Goal: Information Seeking & Learning: Learn about a topic

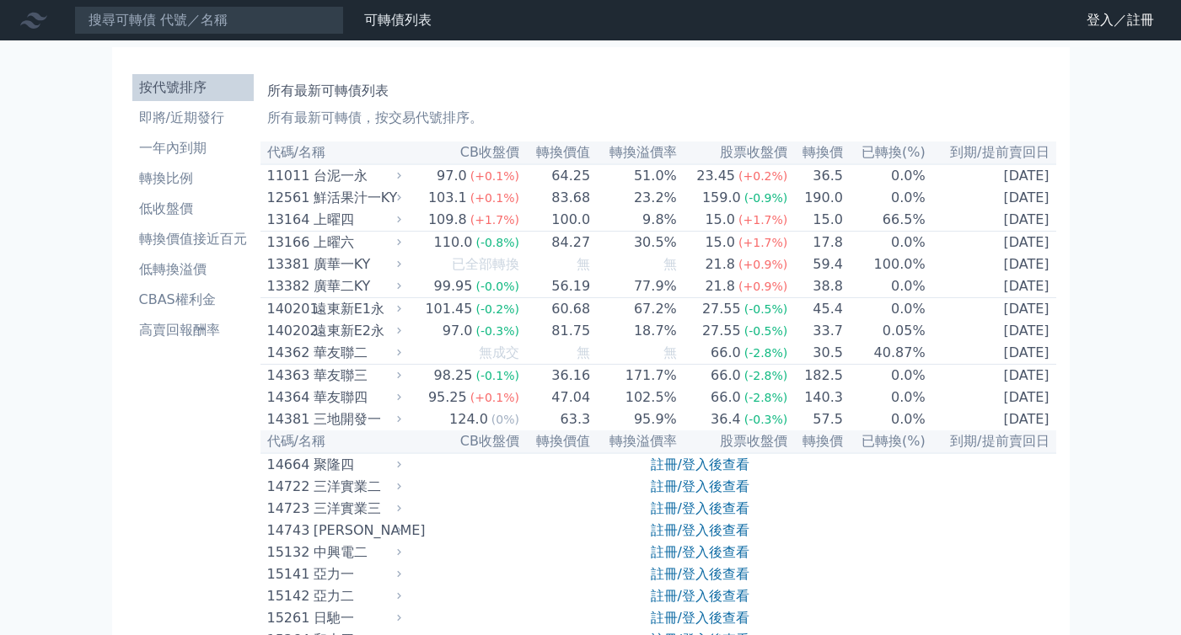
click at [352, 174] on div "台泥一永" at bounding box center [355, 176] width 84 height 20
click at [359, 180] on div "台泥一永" at bounding box center [355, 176] width 84 height 20
click at [372, 180] on div "台泥一永" at bounding box center [355, 176] width 84 height 20
click at [199, 127] on li "即將/近期發行" at bounding box center [192, 118] width 121 height 20
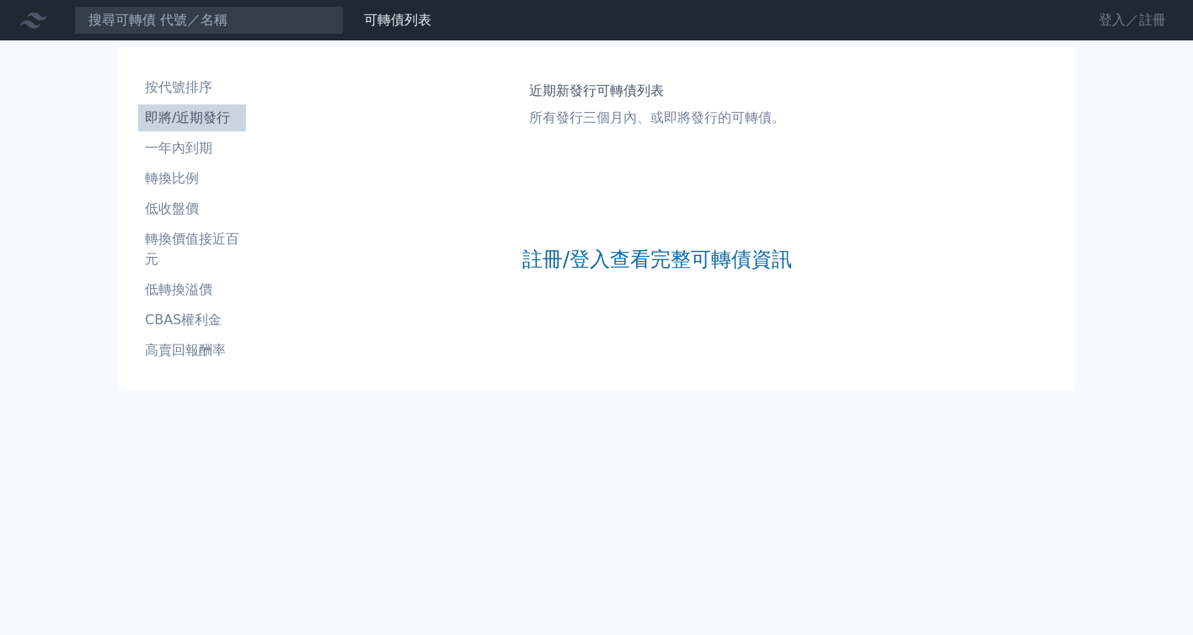
click at [1156, 22] on link "登入／註冊" at bounding box center [1132, 20] width 94 height 27
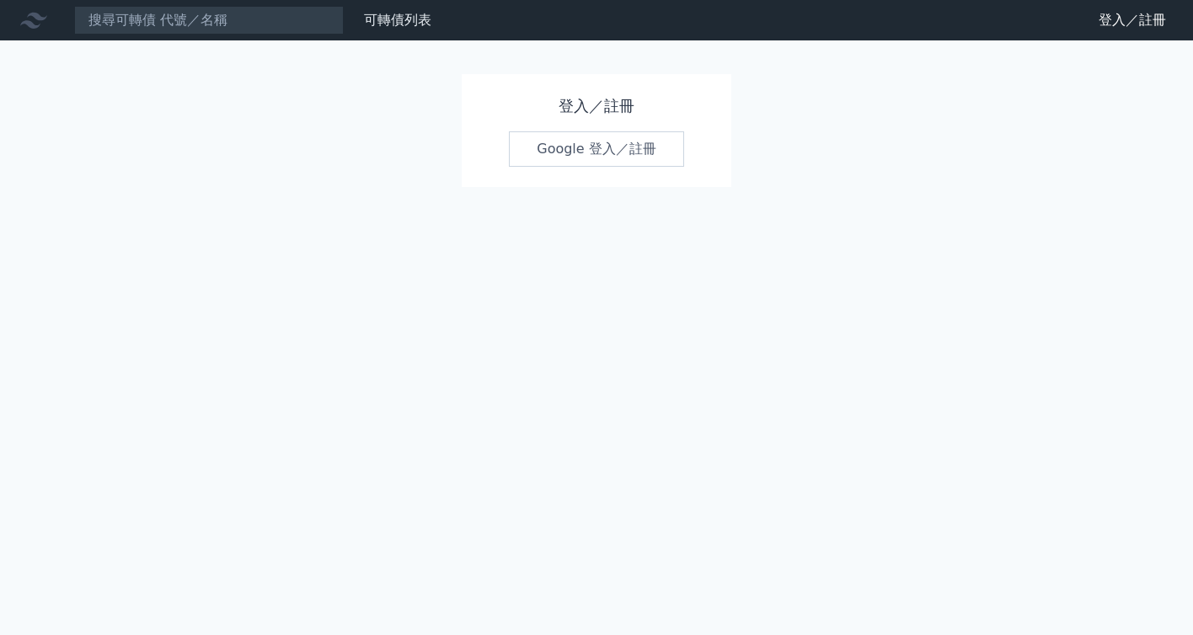
click at [658, 166] on div "登入／註冊 Google 登入／註冊" at bounding box center [597, 130] width 270 height 113
click at [647, 149] on link "Google 登入／註冊" at bounding box center [596, 148] width 175 height 35
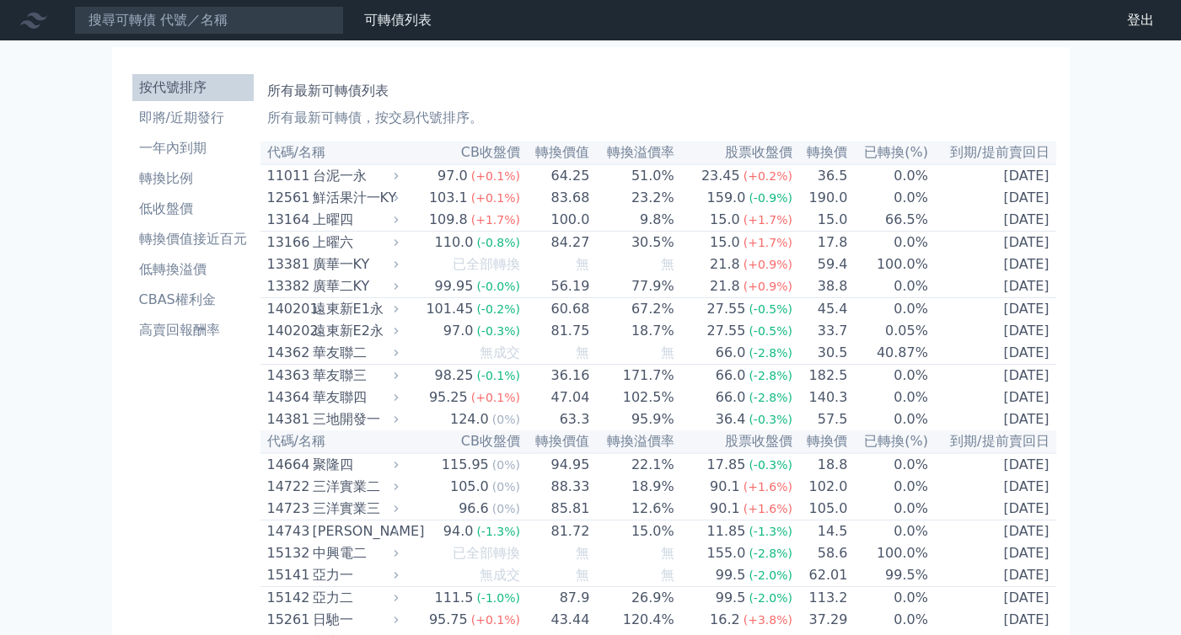
click at [354, 182] on div "台泥一永" at bounding box center [354, 176] width 83 height 20
click at [342, 201] on div "鮮活果汁一KY" at bounding box center [354, 198] width 83 height 20
click at [231, 175] on li "轉換比例" at bounding box center [192, 179] width 121 height 20
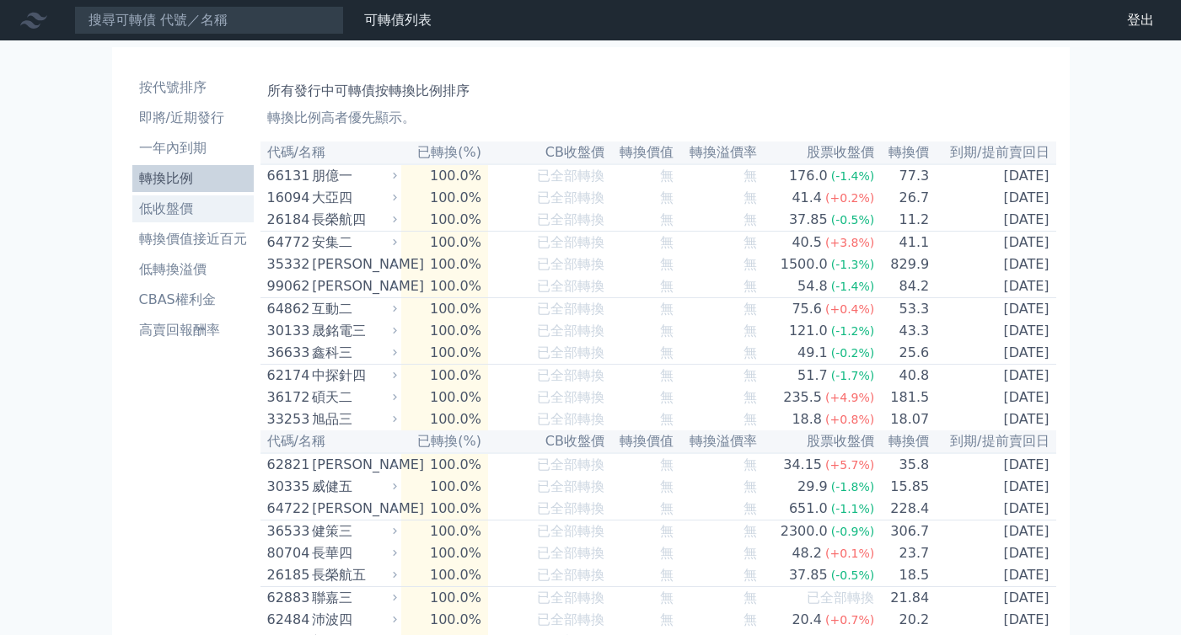
click at [189, 197] on link "低收盤價" at bounding box center [192, 209] width 121 height 27
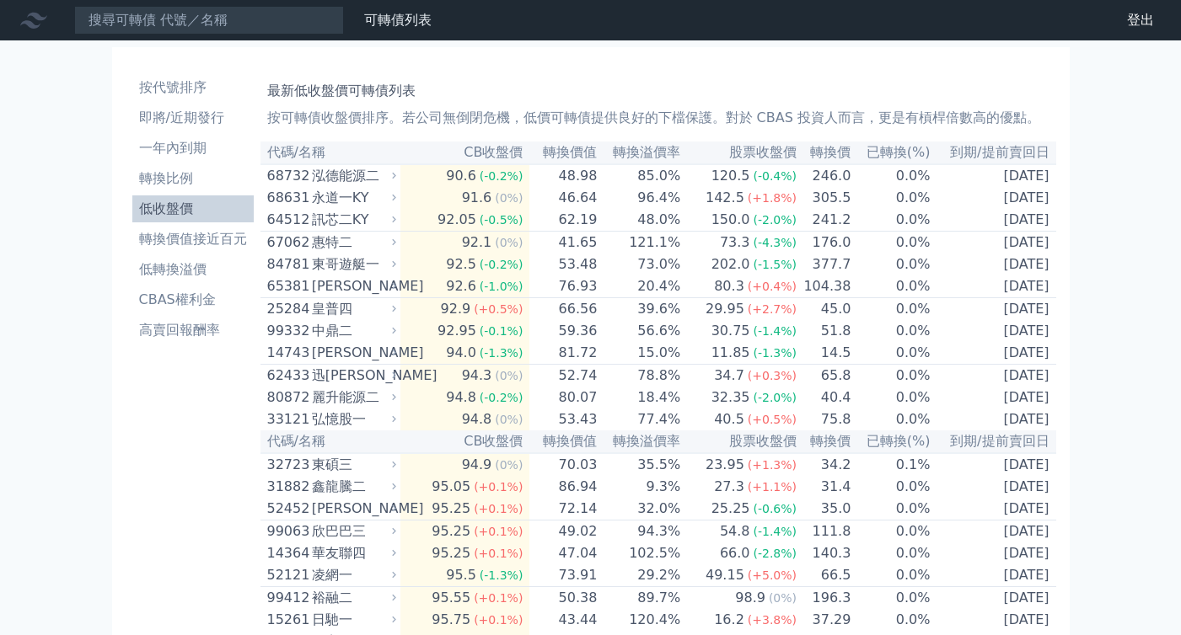
click at [356, 200] on div "永道一KY" at bounding box center [352, 198] width 81 height 20
click at [346, 205] on div "永道一KY" at bounding box center [352, 198] width 81 height 20
click at [342, 253] on div "惠特二" at bounding box center [352, 243] width 81 height 20
drag, startPoint x: 321, startPoint y: 298, endPoint x: 321, endPoint y: 312, distance: 13.5
click at [321, 297] on div "倉和一" at bounding box center [352, 286] width 81 height 20
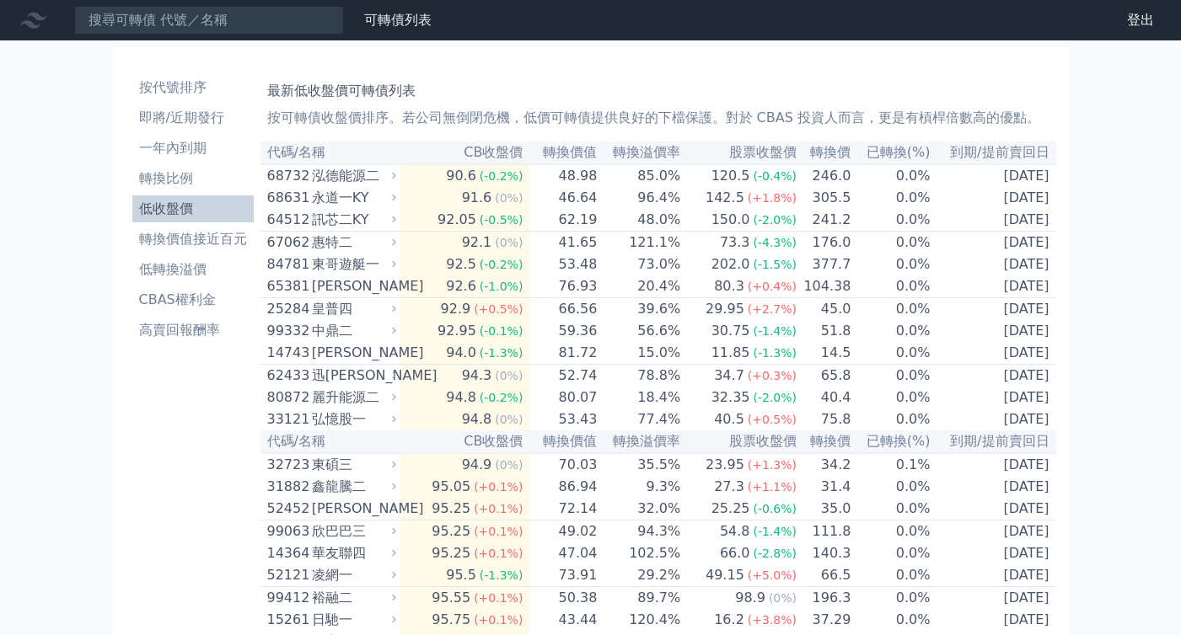
click at [330, 386] on div "迅[PERSON_NAME]" at bounding box center [352, 376] width 81 height 20
click at [336, 386] on div "迅[PERSON_NAME]" at bounding box center [352, 376] width 81 height 20
click at [349, 453] on th "代碼/名稱" at bounding box center [330, 442] width 140 height 23
click at [205, 313] on ul "按代號排序 即將/近期發行 一年內到期 轉換比例 低收盤價 轉換價值接近百元 低轉換溢價 CBAS權利金 高賣回報酬率" at bounding box center [192, 209] width 121 height 270
click at [203, 329] on li "高賣回報酬率" at bounding box center [192, 330] width 121 height 20
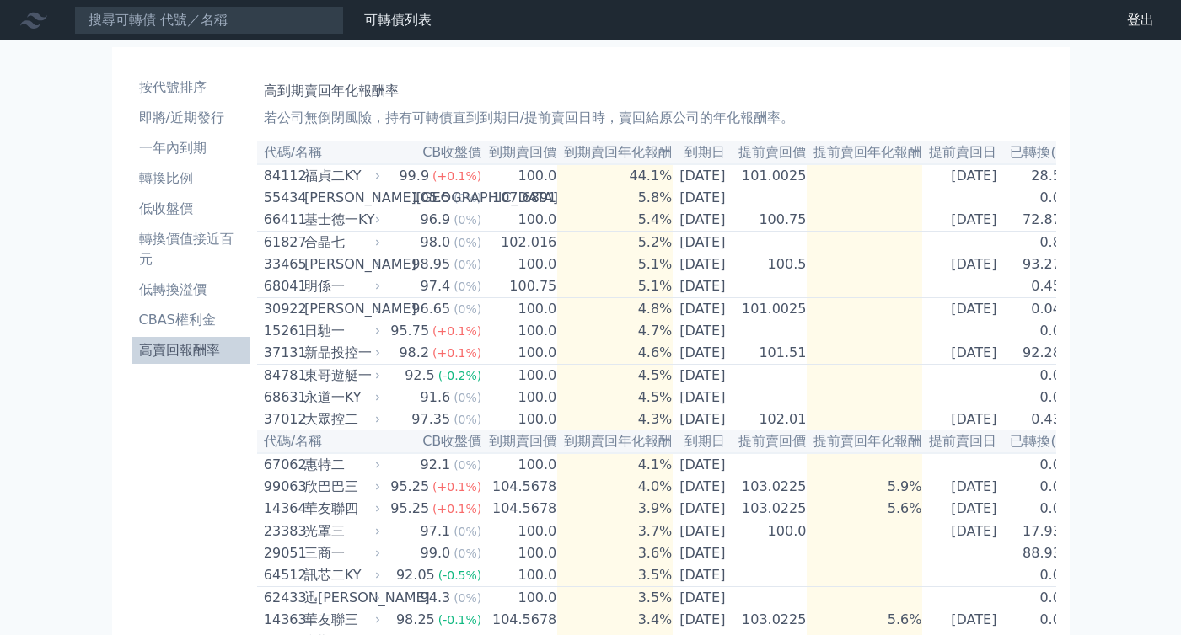
click at [340, 170] on div "福貞二KY" at bounding box center [340, 176] width 72 height 20
click at [328, 186] on div "福貞二KY" at bounding box center [340, 176] width 72 height 20
click at [313, 262] on div "[PERSON_NAME]" at bounding box center [340, 264] width 72 height 20
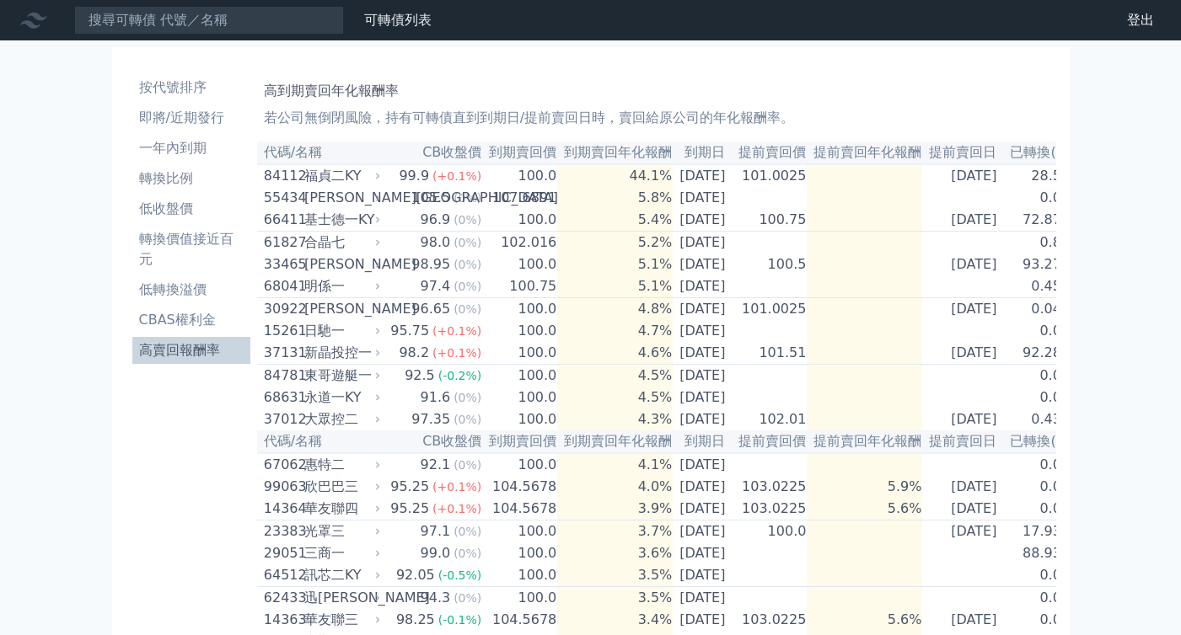
click at [311, 336] on div "日馳一" at bounding box center [340, 331] width 72 height 20
click at [330, 407] on div "永道一KY" at bounding box center [340, 398] width 72 height 20
drag, startPoint x: 328, startPoint y: 410, endPoint x: 367, endPoint y: 357, distance: 65.6
click at [328, 408] on div "永道一KY" at bounding box center [340, 398] width 72 height 20
